Goal: Information Seeking & Learning: Learn about a topic

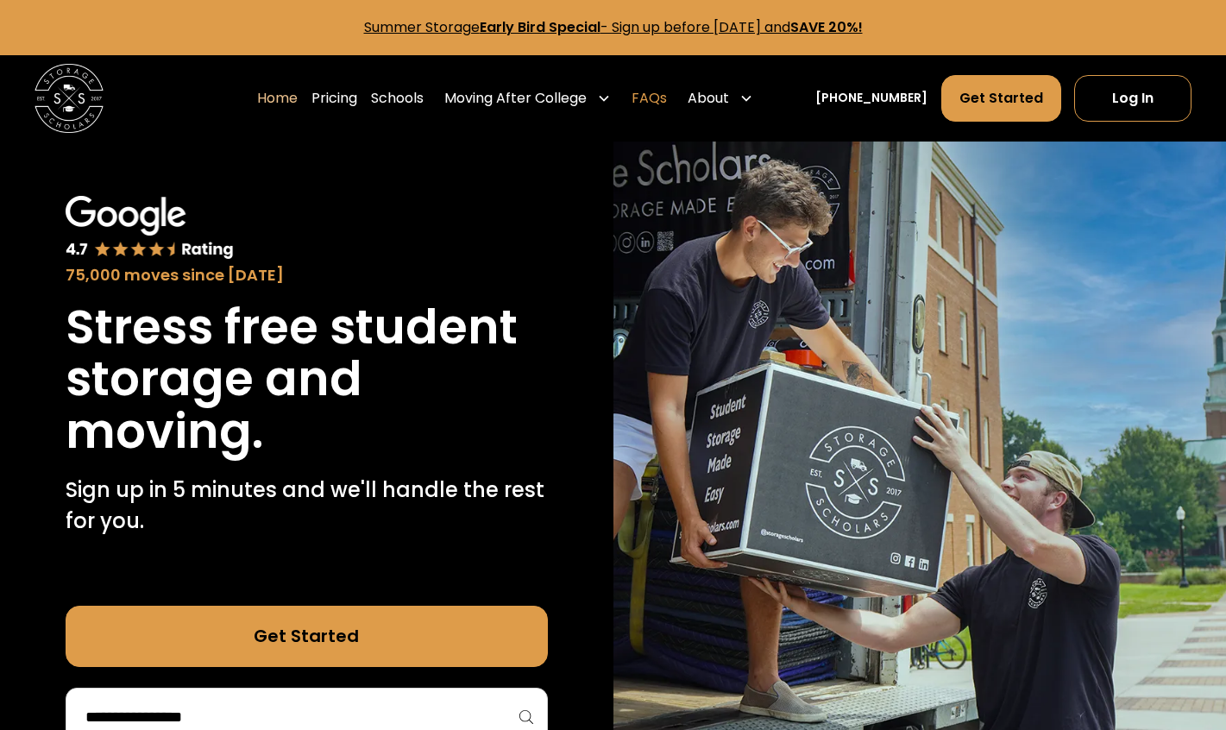
click at [667, 100] on link "FAQs" at bounding box center [648, 98] width 35 height 48
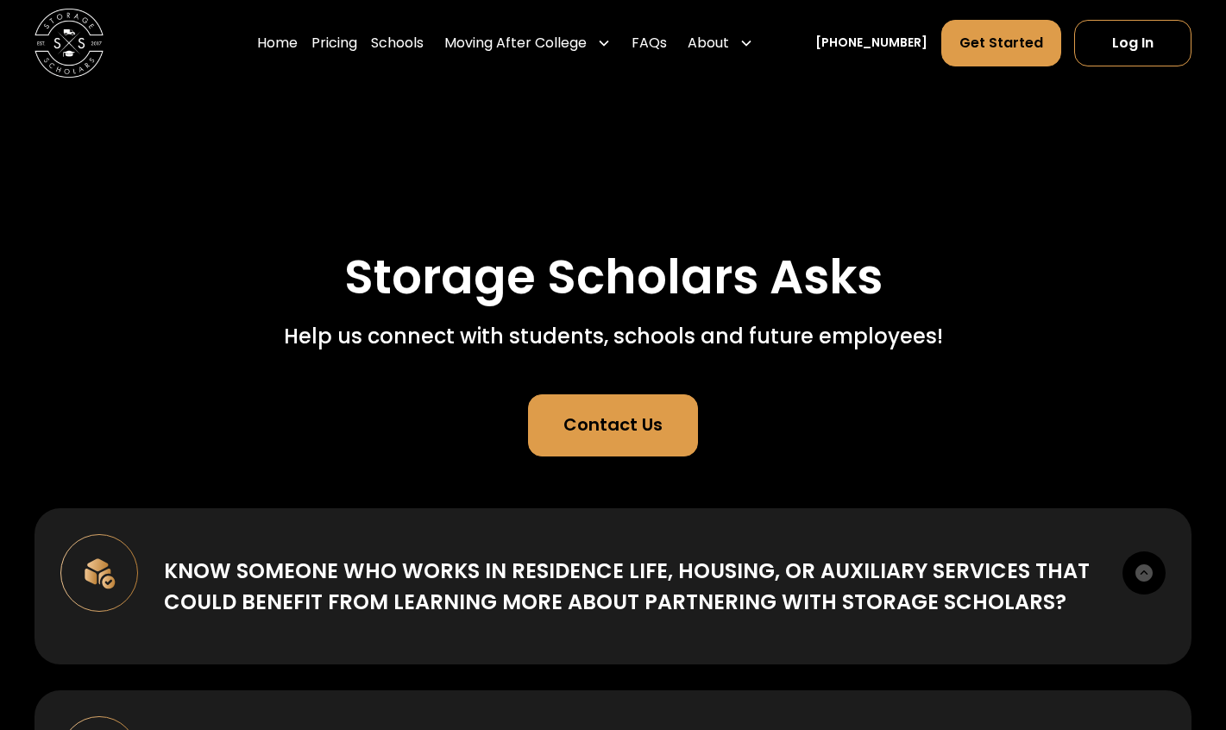
click at [660, 441] on link "Contact Us" at bounding box center [613, 425] width 170 height 62
click at [357, 41] on link "Pricing" at bounding box center [334, 43] width 46 height 48
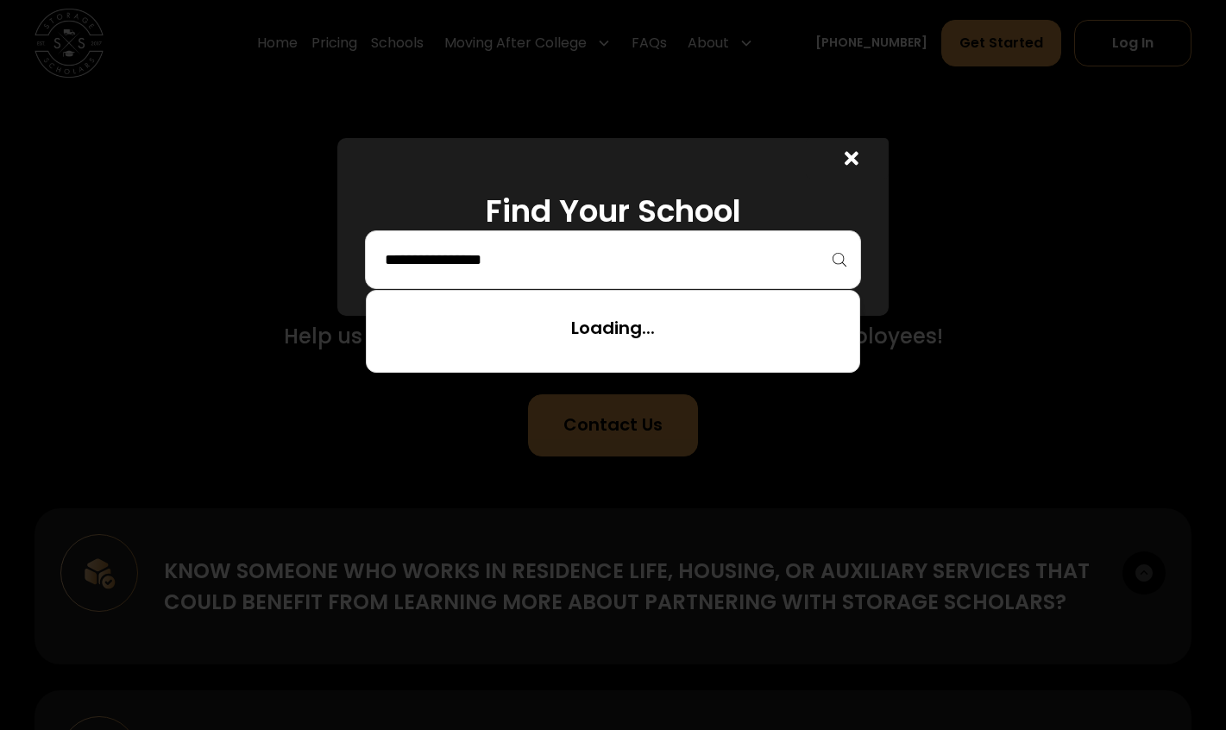
click at [518, 256] on input "search" at bounding box center [613, 259] width 460 height 29
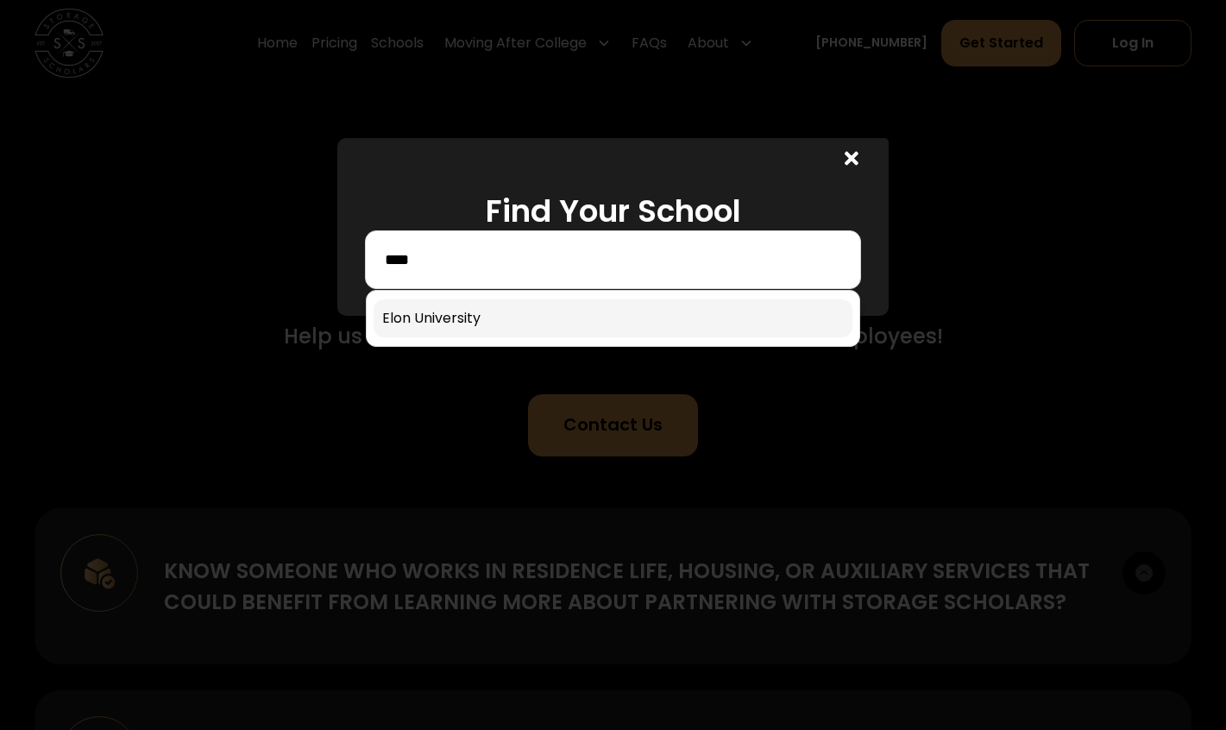
type input "****"
click at [447, 315] on link at bounding box center [612, 318] width 479 height 38
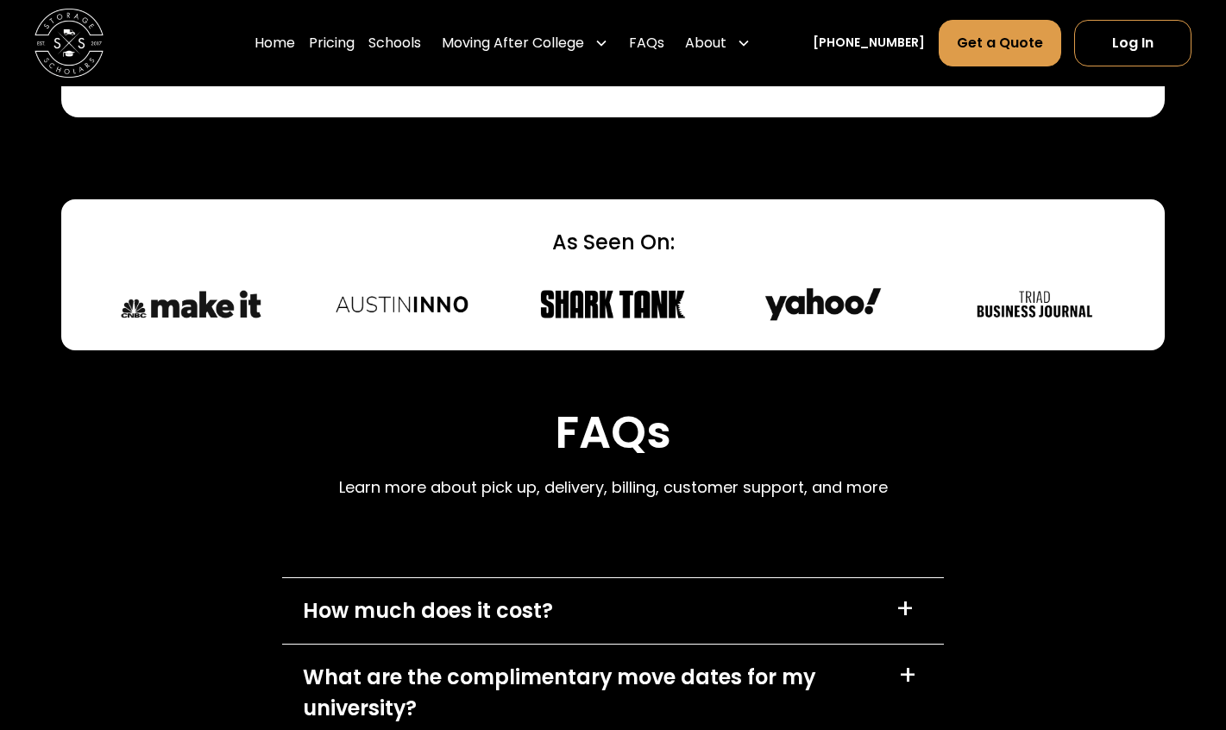
scroll to position [7428, 0]
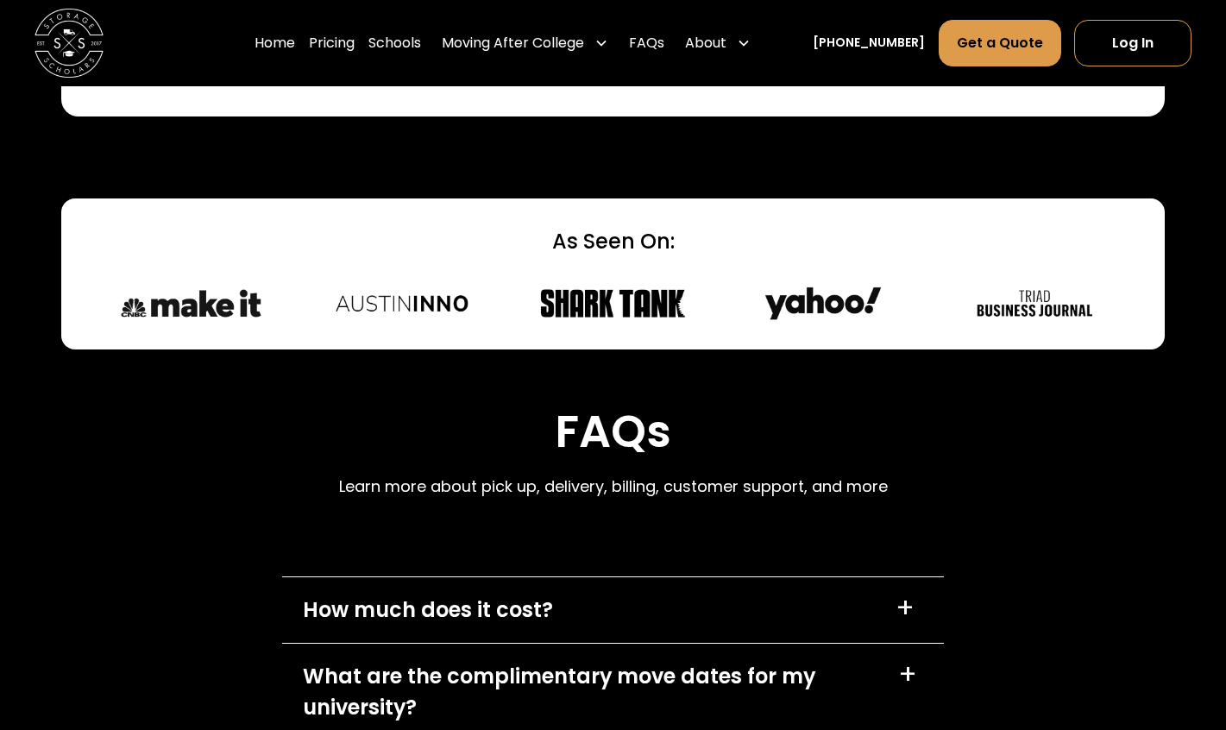
click at [909, 661] on div "+" at bounding box center [907, 675] width 19 height 28
click at [909, 655] on div "+" at bounding box center [908, 671] width 33 height 33
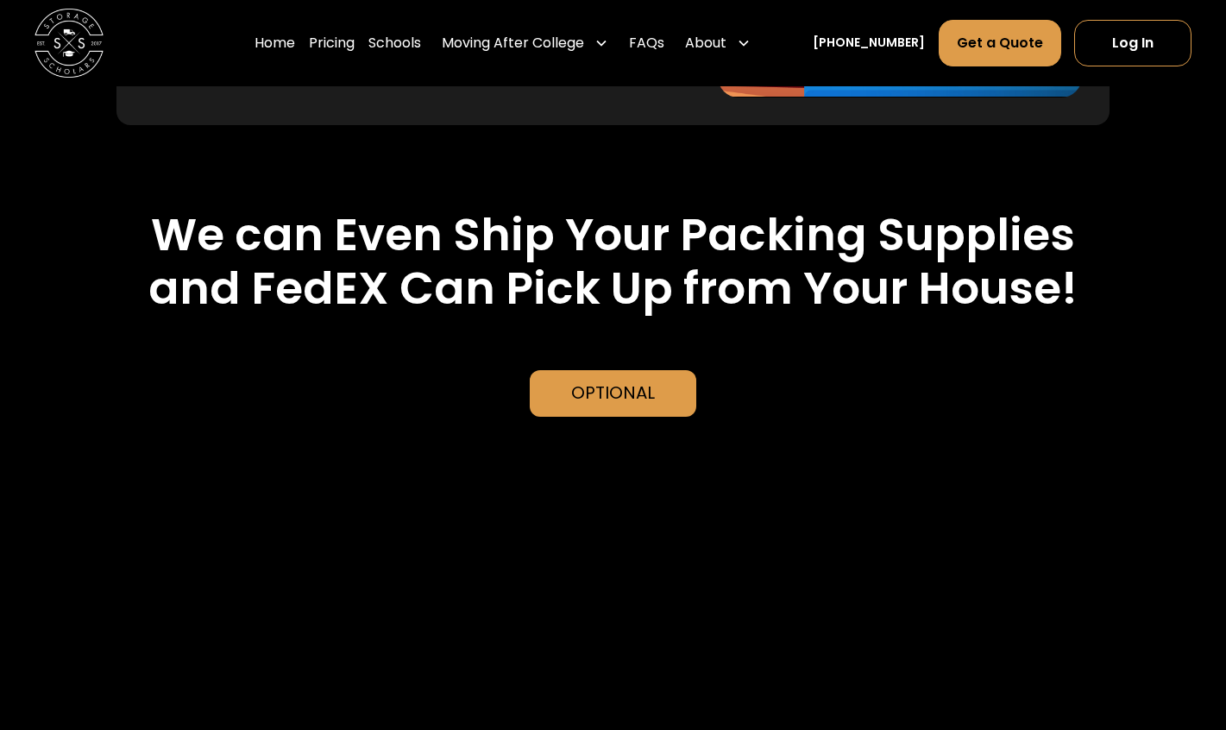
scroll to position [3870, 0]
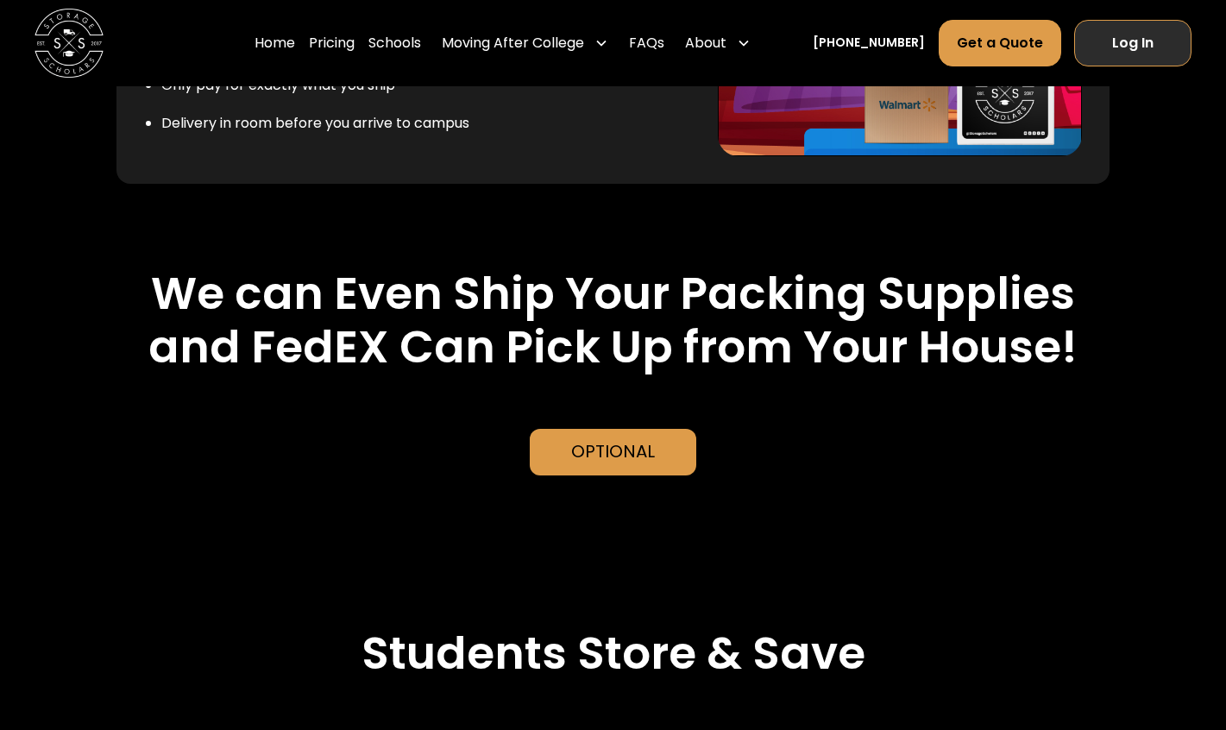
click at [1115, 36] on link "Log In" at bounding box center [1132, 43] width 117 height 47
